Goal: Transaction & Acquisition: Download file/media

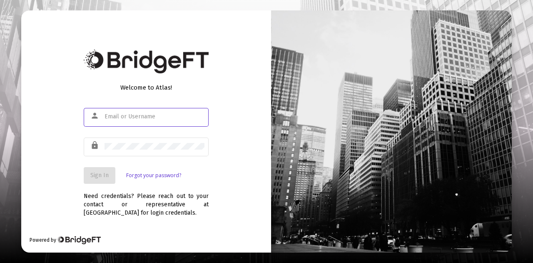
click at [157, 118] on input "text" at bounding box center [155, 116] width 100 height 7
type input "jesse@fortune45.com"
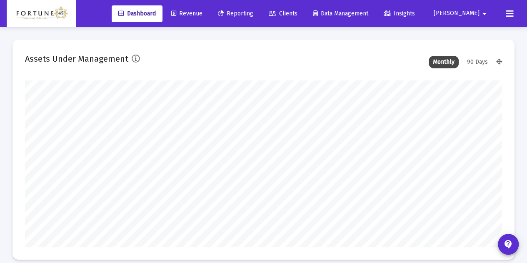
scroll to position [167, 256]
click at [253, 17] on span "Reporting" at bounding box center [235, 13] width 35 height 7
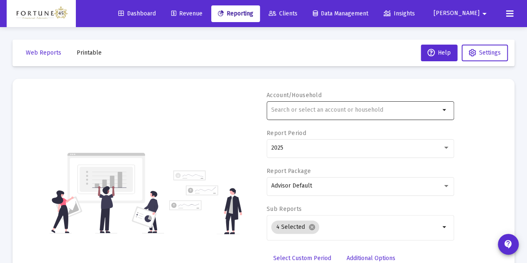
click at [329, 109] on input "text" at bounding box center [355, 110] width 169 height 7
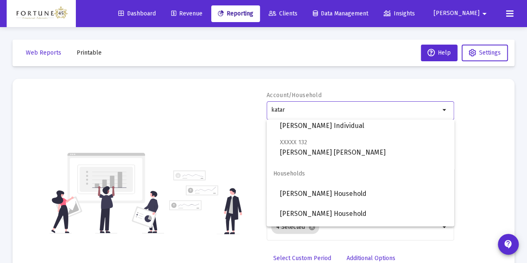
scroll to position [167, 0]
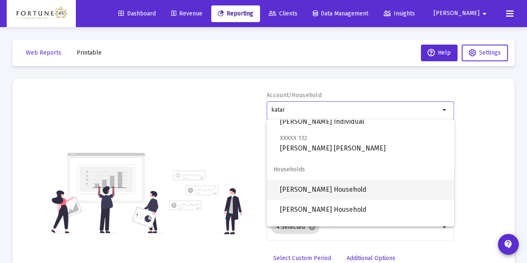
click at [344, 192] on span "[PERSON_NAME] Household" at bounding box center [363, 189] width 167 height 20
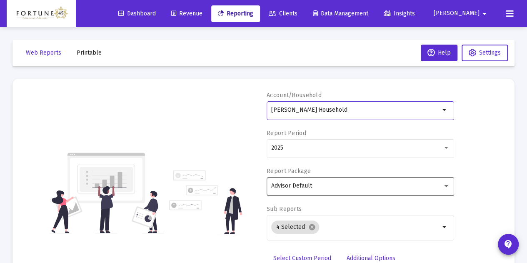
click at [344, 189] on div "Advisor Default" at bounding box center [360, 185] width 179 height 20
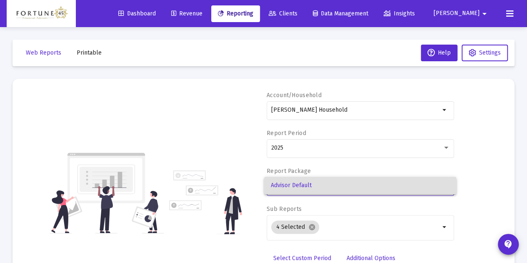
click at [174, 149] on div at bounding box center [263, 131] width 527 height 263
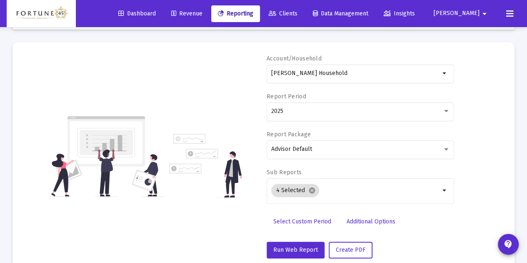
scroll to position [56, 0]
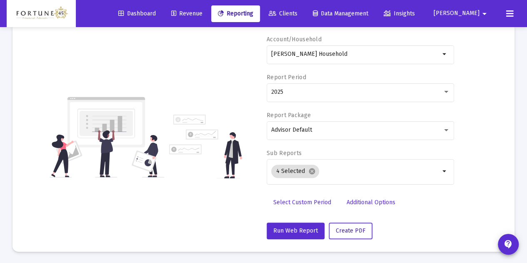
click at [339, 229] on span "Create PDF" at bounding box center [351, 230] width 30 height 7
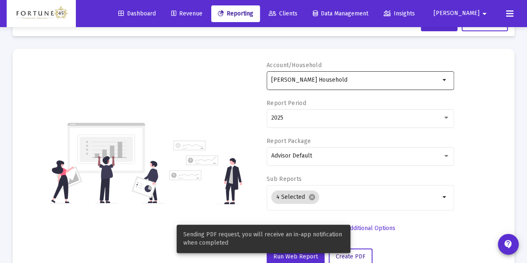
scroll to position [0, 0]
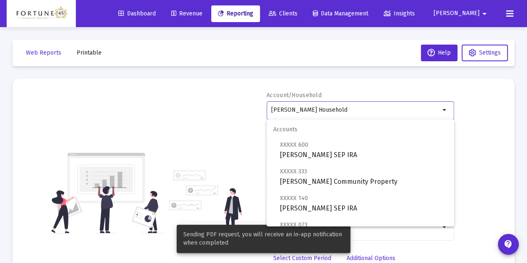
click at [356, 107] on input "[PERSON_NAME] Household" at bounding box center [355, 110] width 169 height 7
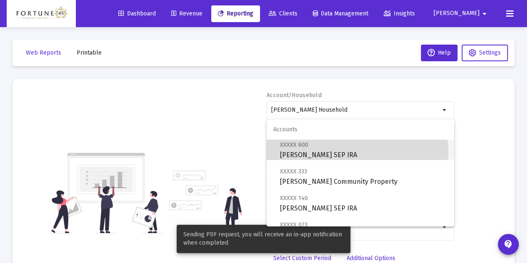
click at [331, 153] on span "XXXXX 600 Dr. Shammi Kataria SEP IRA" at bounding box center [363, 149] width 167 height 20
type input "[PERSON_NAME] SEP IRA"
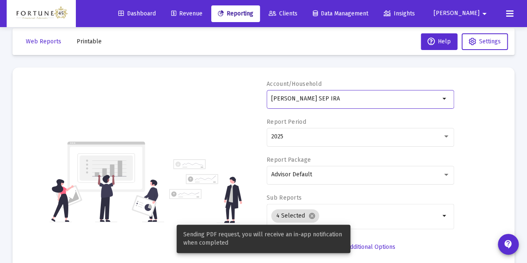
scroll to position [42, 0]
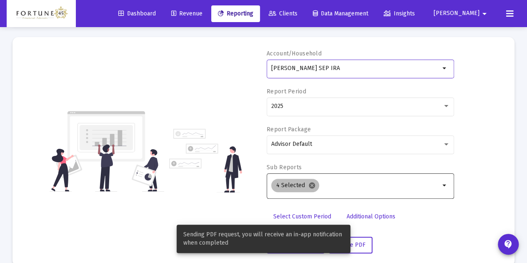
click at [311, 187] on mat-icon "cancel" at bounding box center [311, 185] width 7 height 7
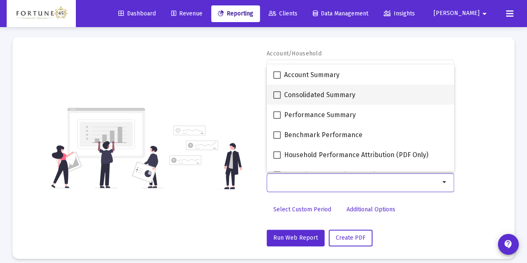
click at [302, 95] on span "Consolidated Summary" at bounding box center [319, 95] width 71 height 10
click at [277, 99] on input "Consolidated Summary" at bounding box center [276, 99] width 0 height 0
checkbox input "true"
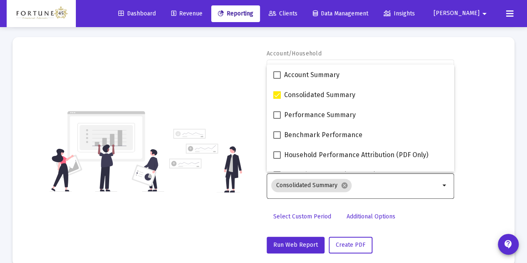
click at [187, 92] on div "Account/Household Dr. Shammi Kataria SEP IRA arrow_drop_down Report Period 2025…" at bounding box center [263, 152] width 477 height 204
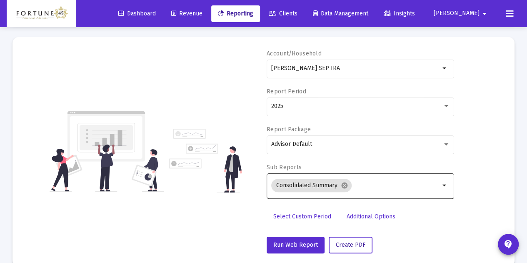
click at [368, 240] on button "Create PDF" at bounding box center [351, 245] width 44 height 17
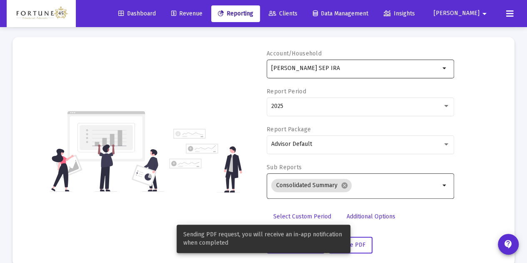
click at [364, 75] on div "[PERSON_NAME] SEP IRA" at bounding box center [355, 68] width 169 height 20
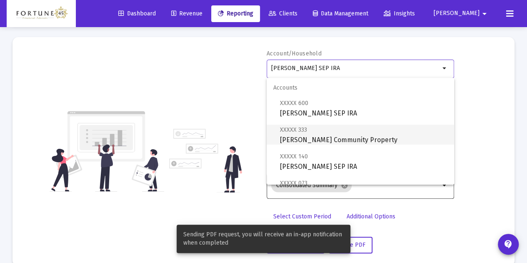
click at [358, 130] on span "XXXXX 333 Dr. Shammi Kataria Community Property" at bounding box center [363, 135] width 167 height 20
type input "[PERSON_NAME] Community Property"
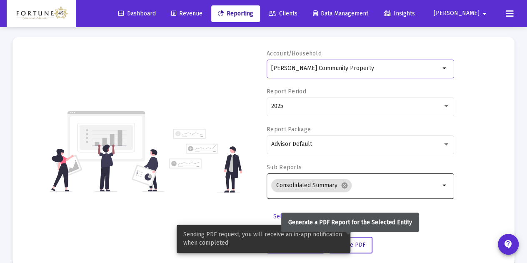
click at [362, 239] on button "Create PDF" at bounding box center [351, 245] width 44 height 17
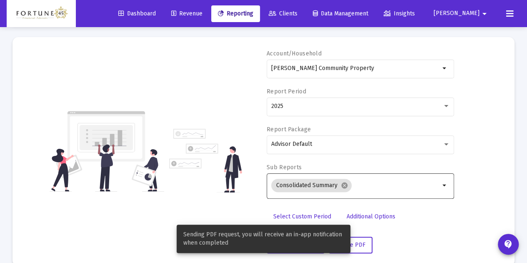
click at [379, 80] on div "Dr. Shammi Kataria Community Property arrow_drop_down" at bounding box center [359, 73] width 187 height 27
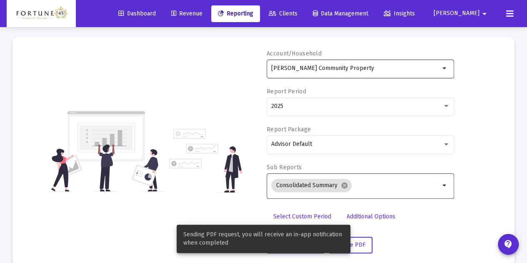
click at [379, 70] on input "[PERSON_NAME] Community Property" at bounding box center [355, 68] width 169 height 7
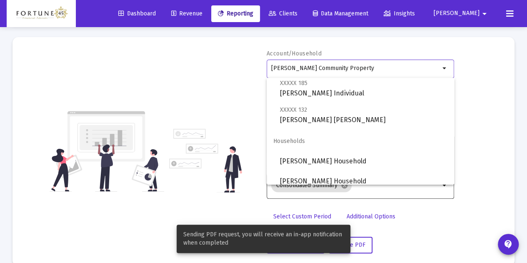
scroll to position [167, 0]
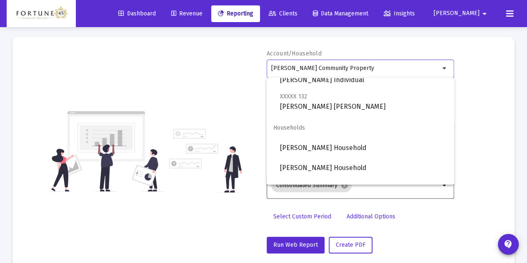
click at [239, 90] on div "Account/Household Dr. Shammi Kataria Community Property arrow_drop_down Report …" at bounding box center [263, 152] width 477 height 204
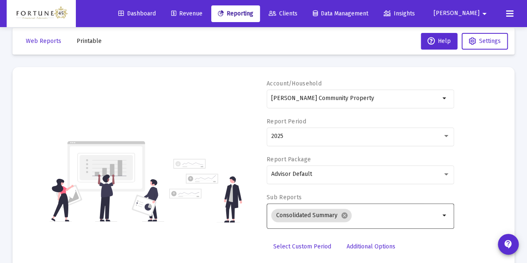
scroll to position [0, 0]
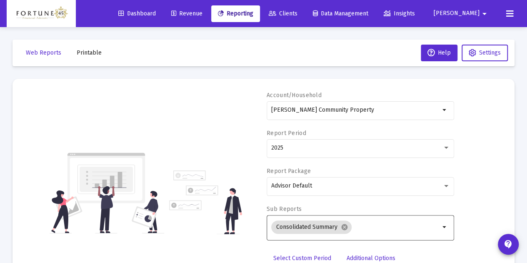
click at [88, 49] on button "Printable" at bounding box center [89, 53] width 38 height 17
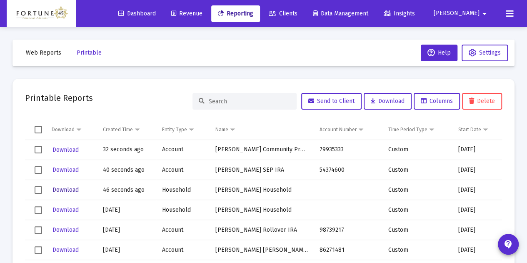
click at [67, 191] on span "Download" at bounding box center [65, 189] width 26 height 7
click at [67, 170] on span "Download" at bounding box center [65, 169] width 26 height 7
click at [67, 150] on span "Download" at bounding box center [65, 149] width 26 height 7
click at [81, 57] on button "Printable" at bounding box center [89, 53] width 38 height 17
click at [58, 56] on span "Web Reports" at bounding box center [43, 52] width 35 height 7
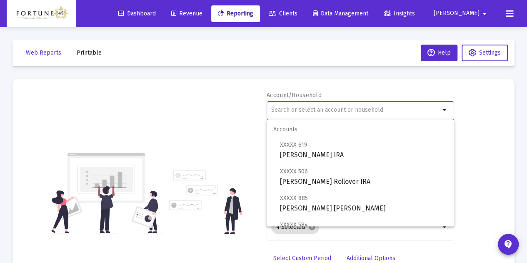
click at [293, 111] on input "text" at bounding box center [355, 110] width 169 height 7
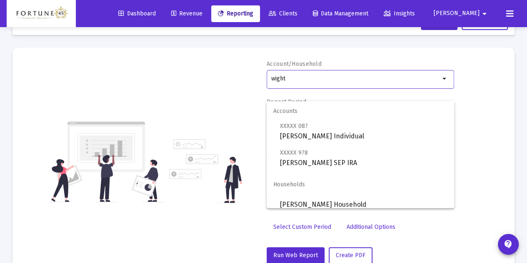
scroll to position [42, 0]
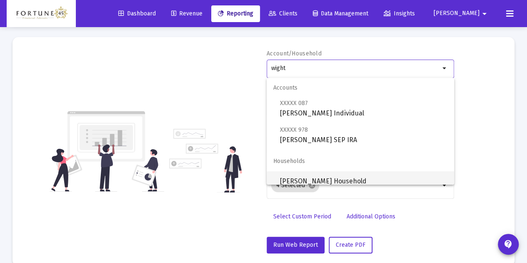
click at [328, 179] on span "[PERSON_NAME] Household" at bounding box center [363, 181] width 167 height 20
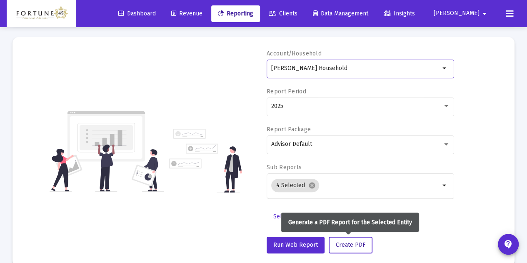
click at [340, 247] on span "Create PDF" at bounding box center [351, 244] width 30 height 7
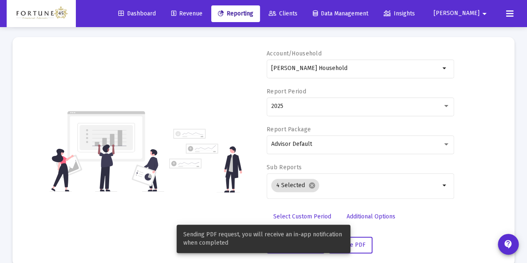
click at [367, 55] on div "Account/Household Lura Laborde-Wight Household arrow_drop_down" at bounding box center [359, 69] width 187 height 38
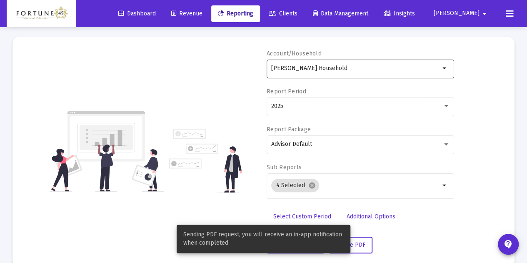
click at [367, 67] on input "[PERSON_NAME] Household" at bounding box center [355, 68] width 169 height 7
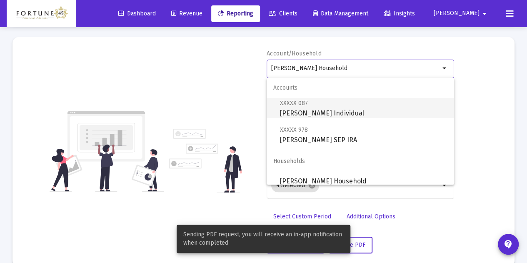
click at [336, 106] on span "XXXXX 087 Lura Laborde-Wight Individual" at bounding box center [363, 108] width 167 height 20
type input "[PERSON_NAME] Individual"
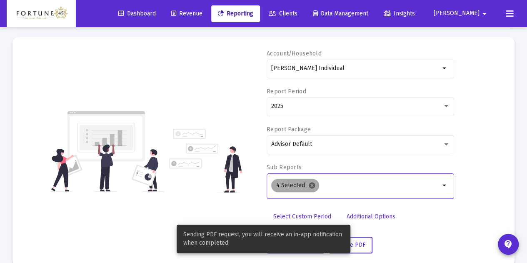
click at [309, 186] on mat-icon "cancel" at bounding box center [311, 185] width 7 height 7
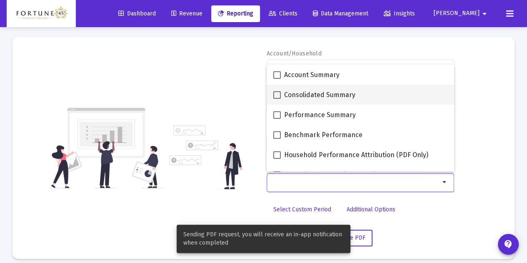
click at [302, 98] on span "Consolidated Summary" at bounding box center [319, 95] width 71 height 10
click at [277, 99] on input "Consolidated Summary" at bounding box center [276, 99] width 0 height 0
checkbox input "true"
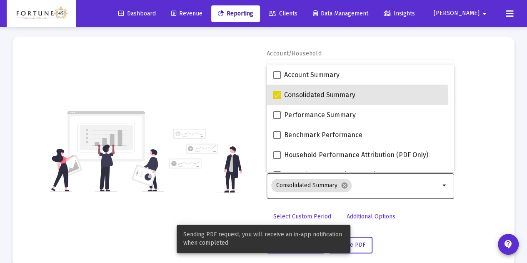
click at [241, 82] on div "Account/Household Lura Laborde-Wight Individual arrow_drop_down Report Period 2…" at bounding box center [263, 152] width 477 height 204
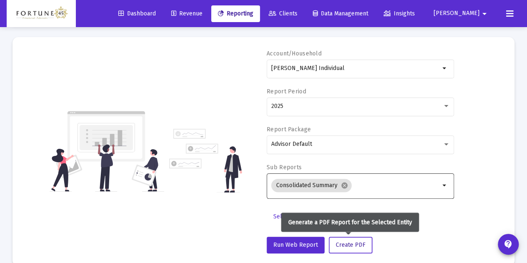
click at [361, 248] on button "Create PDF" at bounding box center [351, 245] width 44 height 17
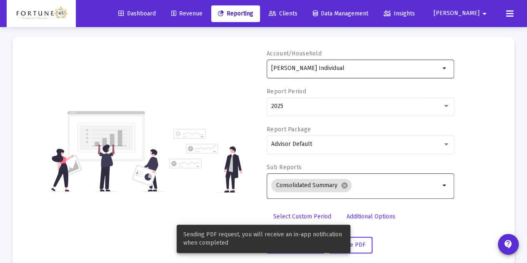
click at [364, 66] on input "[PERSON_NAME] Individual" at bounding box center [355, 68] width 169 height 7
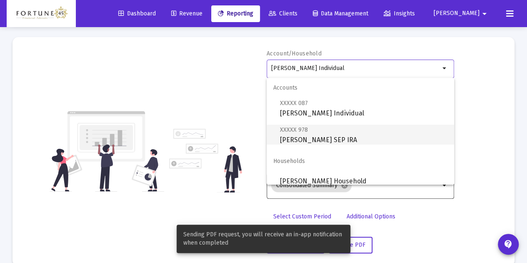
click at [354, 133] on span "XXXXX 978 Lura Laborde-Wight SEP IRA" at bounding box center [363, 135] width 167 height 20
type input "[PERSON_NAME] SEP IRA"
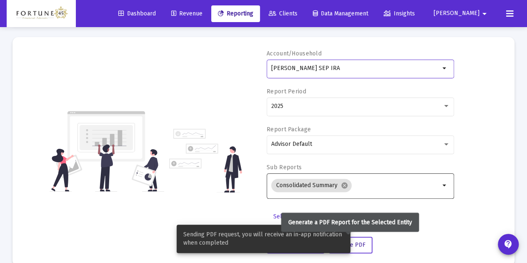
click at [366, 245] on button "Create PDF" at bounding box center [351, 245] width 44 height 17
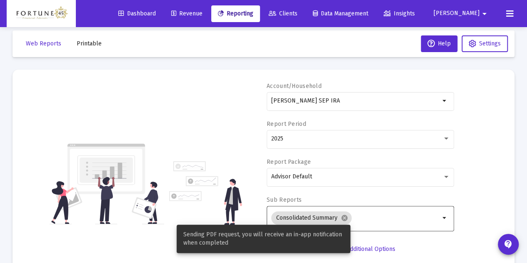
scroll to position [0, 0]
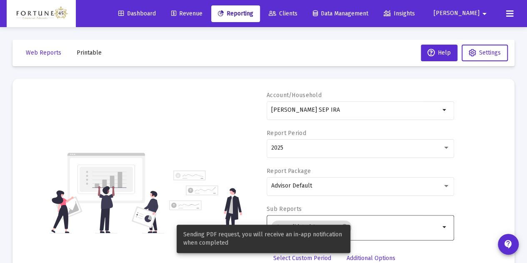
click at [86, 55] on span "Printable" at bounding box center [89, 52] width 25 height 7
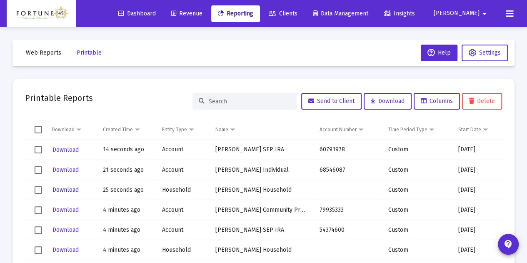
click at [70, 189] on span "Download" at bounding box center [65, 189] width 26 height 7
click at [69, 168] on span "Download" at bounding box center [65, 169] width 26 height 7
click at [68, 147] on span "Download" at bounding box center [65, 149] width 26 height 7
